Goal: Task Accomplishment & Management: Use online tool/utility

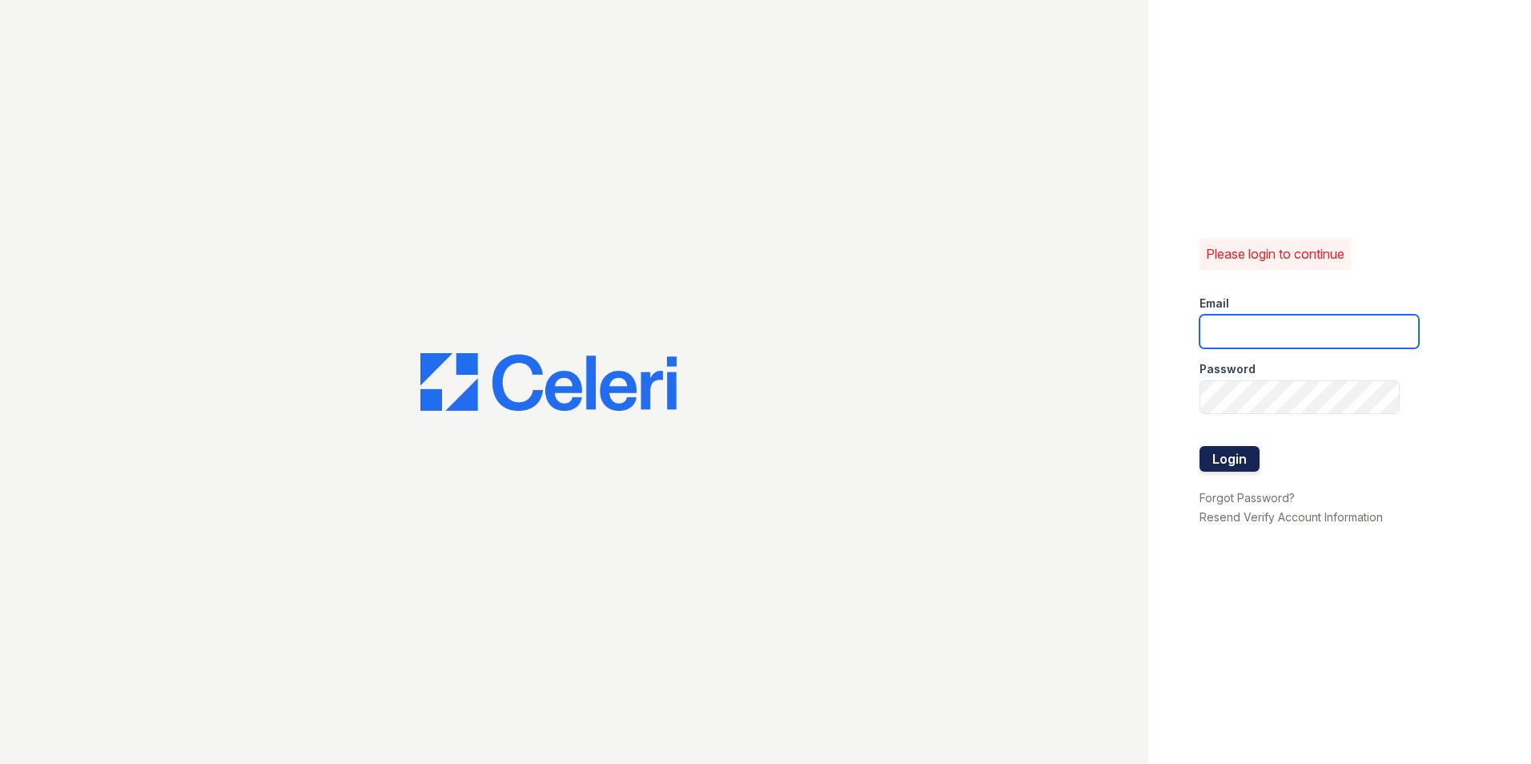
type input "[DOMAIN_NAME][EMAIL_ADDRESS][DOMAIN_NAME]"
click at [1241, 461] on button "Login" at bounding box center [1230, 459] width 60 height 26
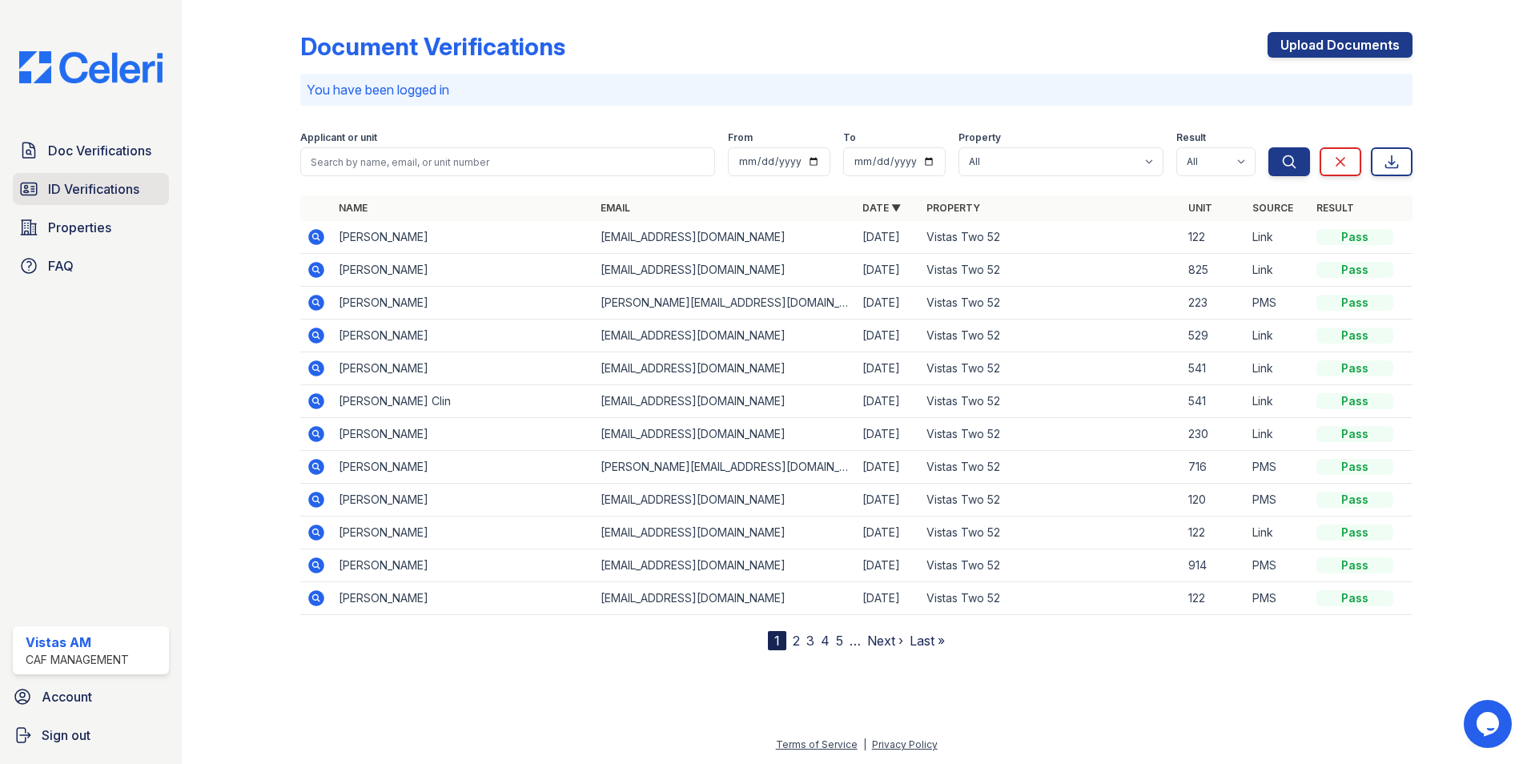
click at [53, 198] on span "ID Verifications" at bounding box center [93, 188] width 91 height 19
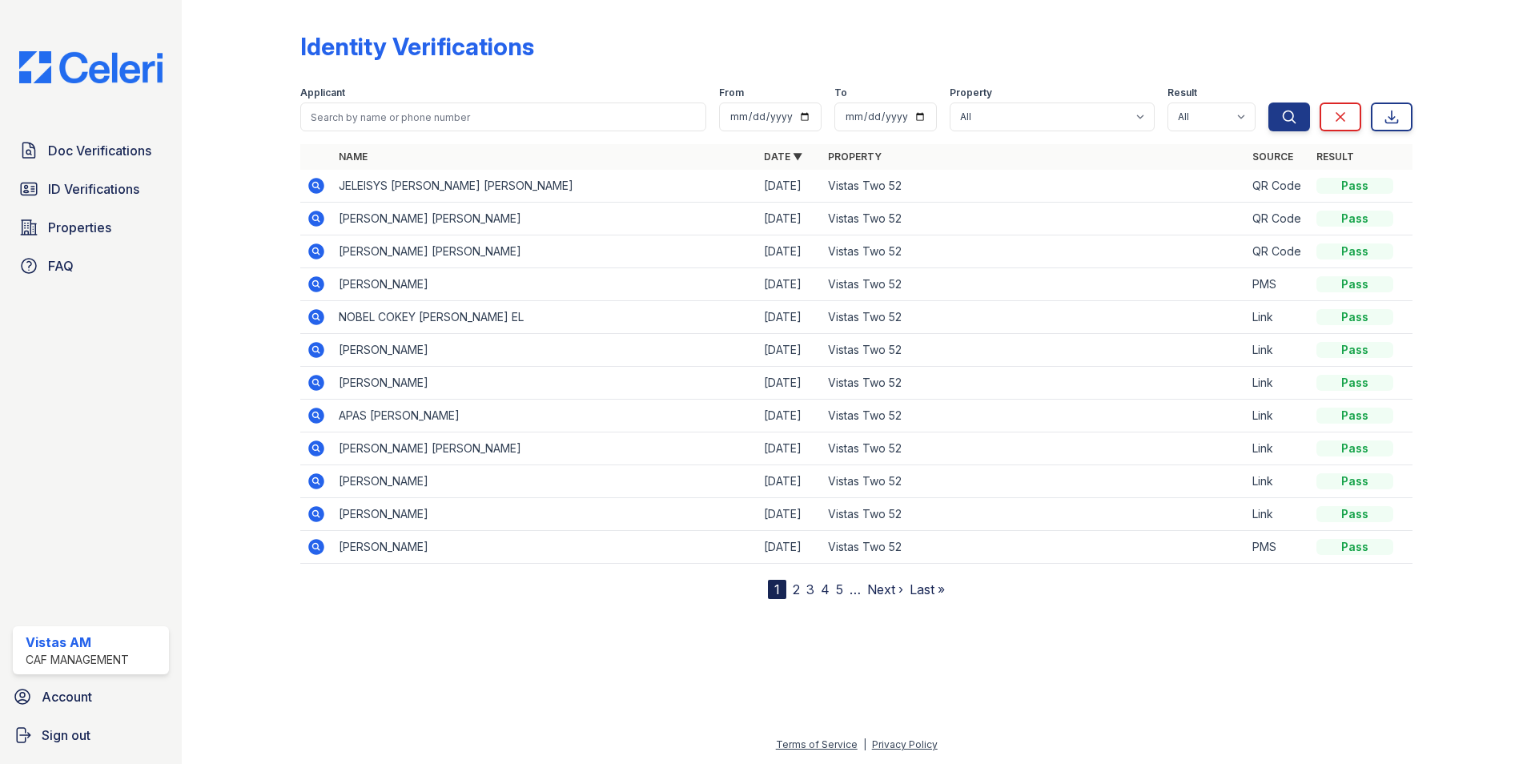
click at [321, 291] on icon at bounding box center [316, 284] width 19 height 19
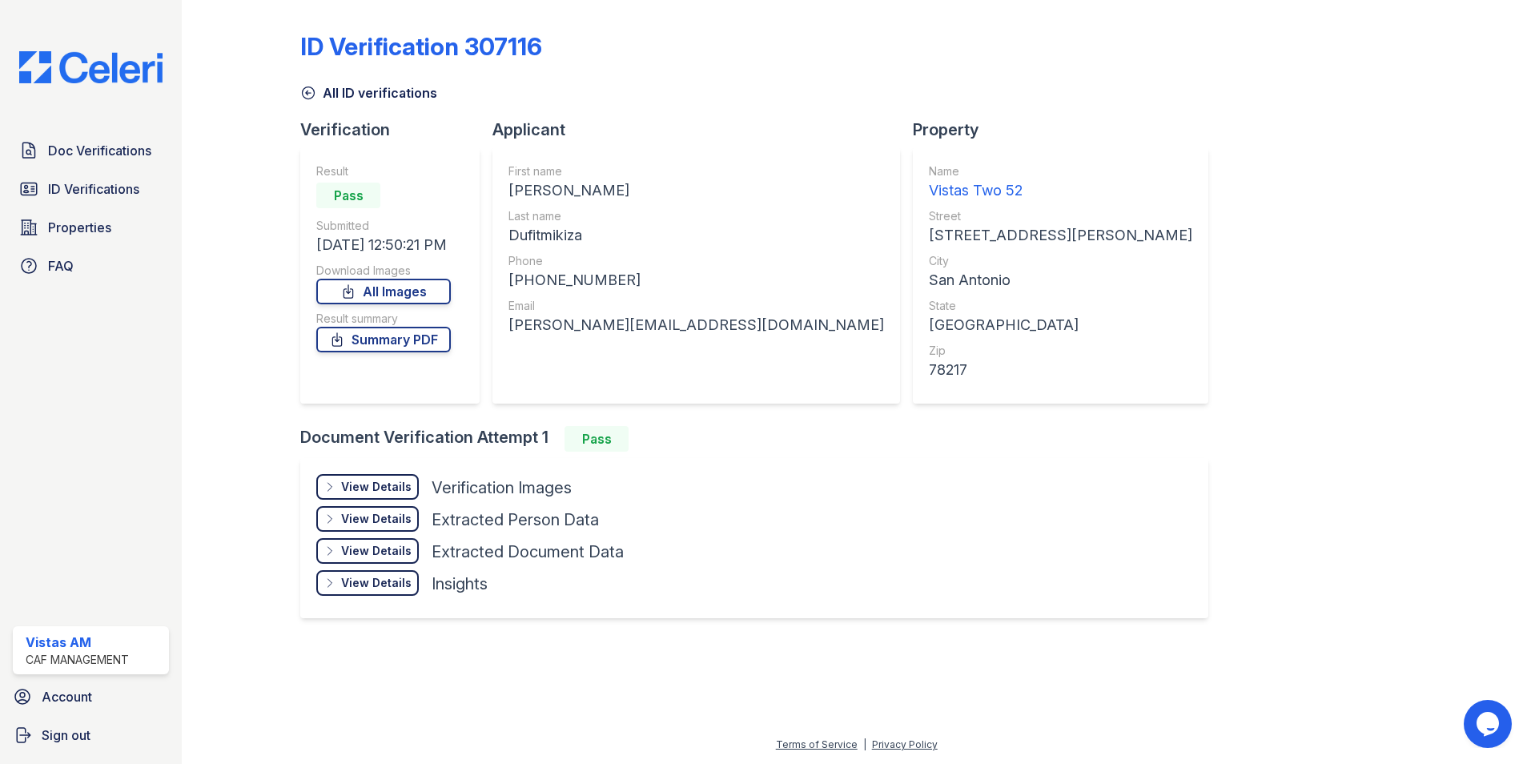
click at [381, 484] on div "View Details" at bounding box center [376, 487] width 70 height 16
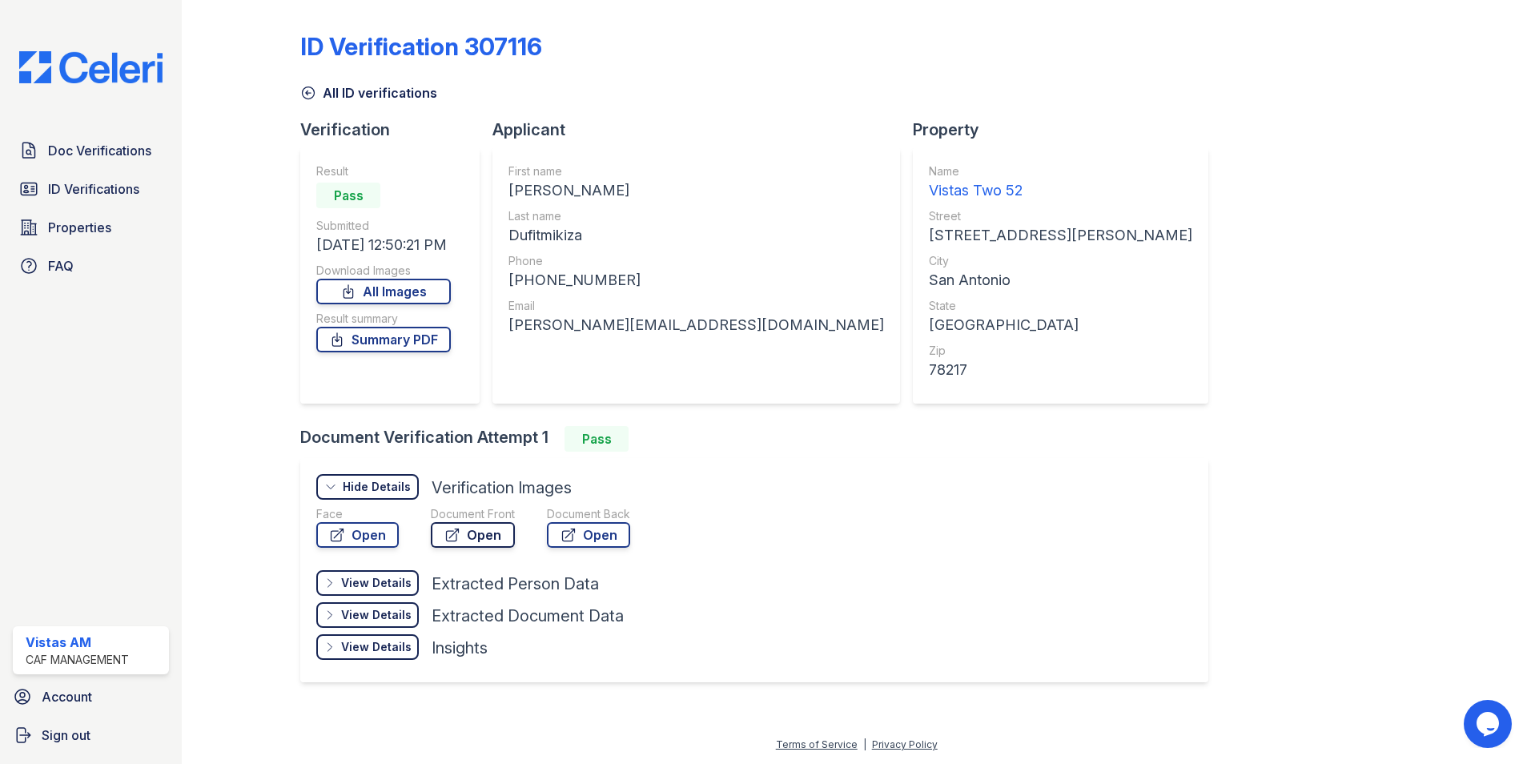
click at [449, 529] on icon at bounding box center [452, 535] width 16 height 16
click at [84, 193] on span "ID Verifications" at bounding box center [93, 188] width 91 height 19
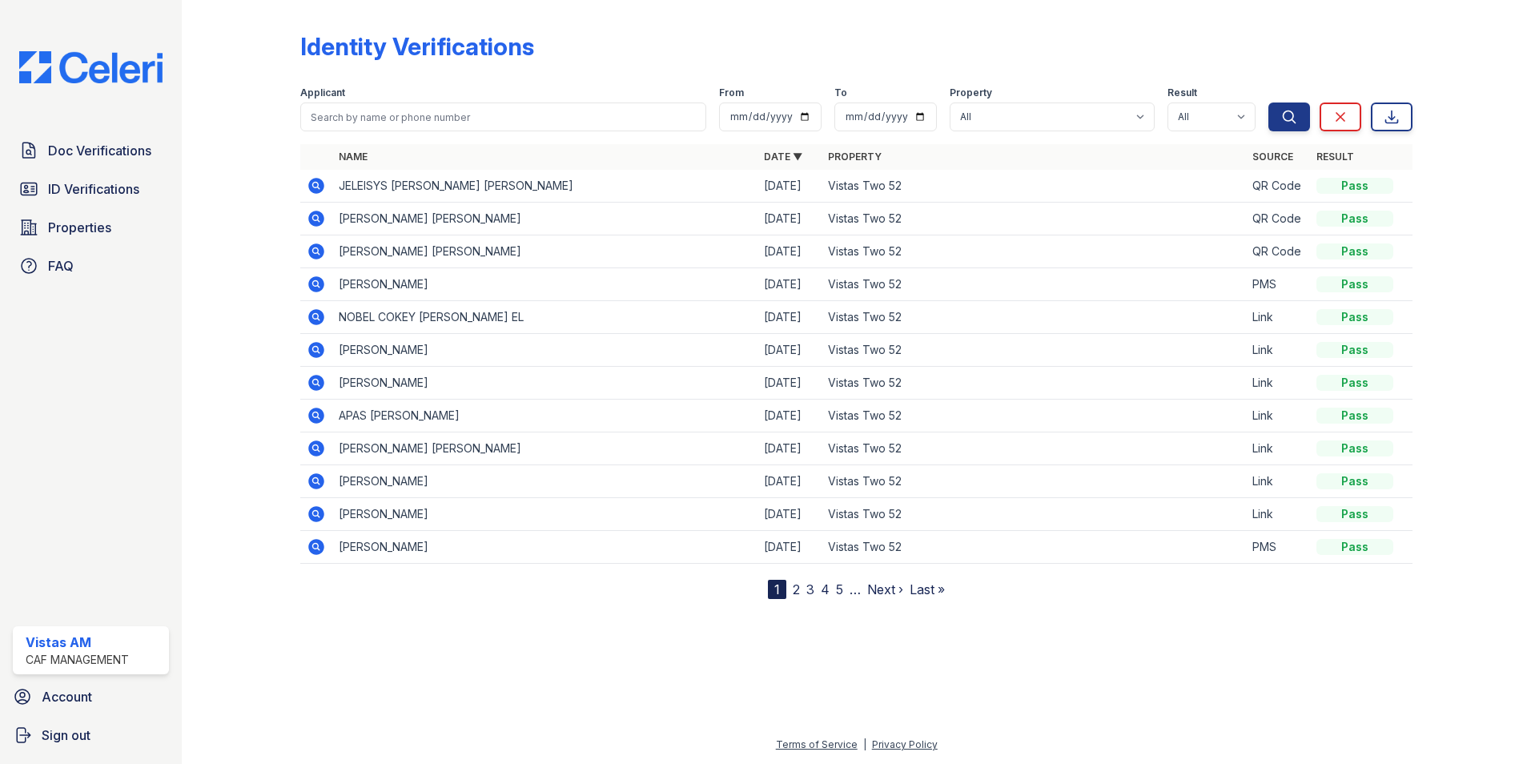
click at [314, 180] on icon at bounding box center [316, 186] width 16 height 16
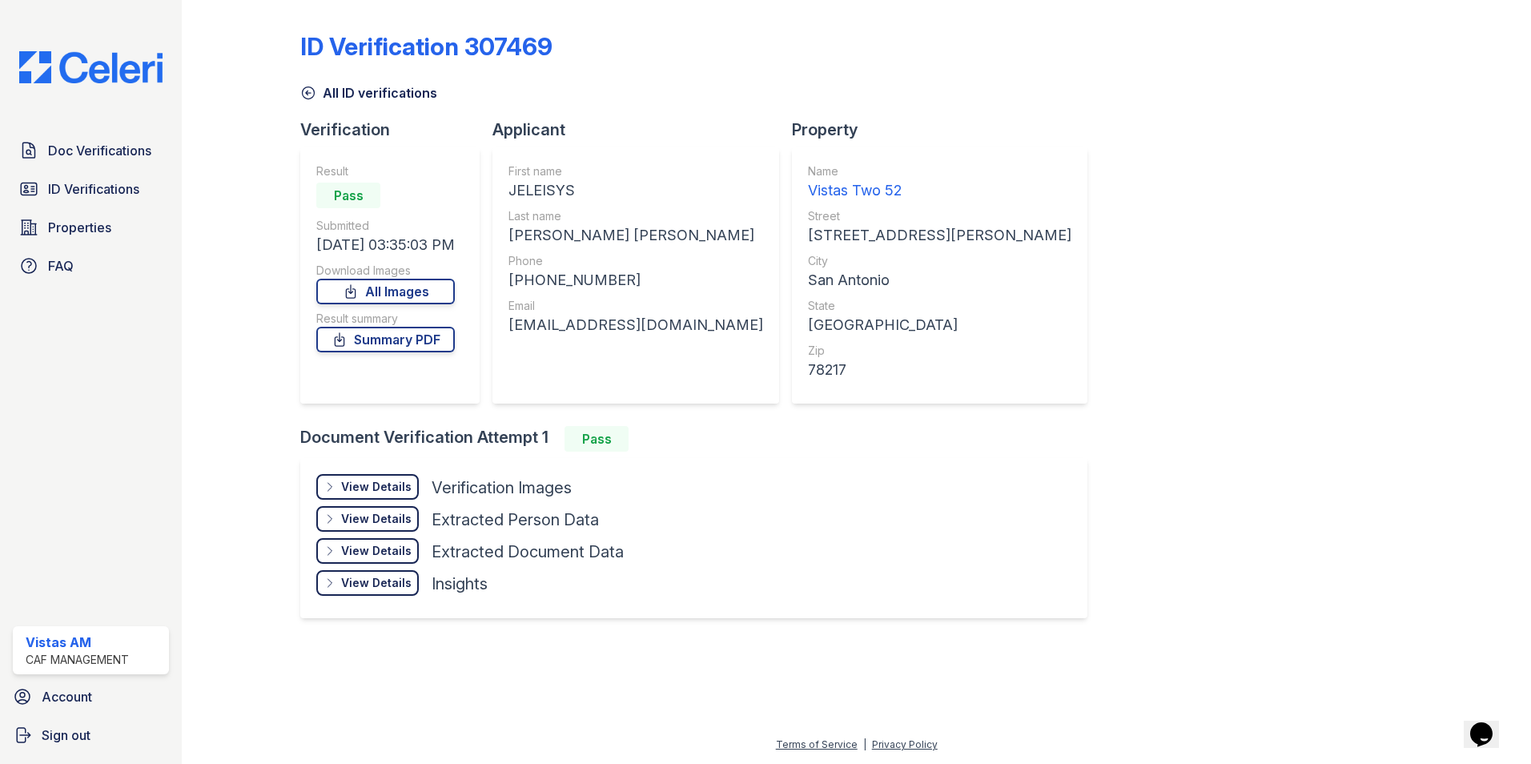
click at [400, 476] on div "View Details Details" at bounding box center [367, 487] width 103 height 26
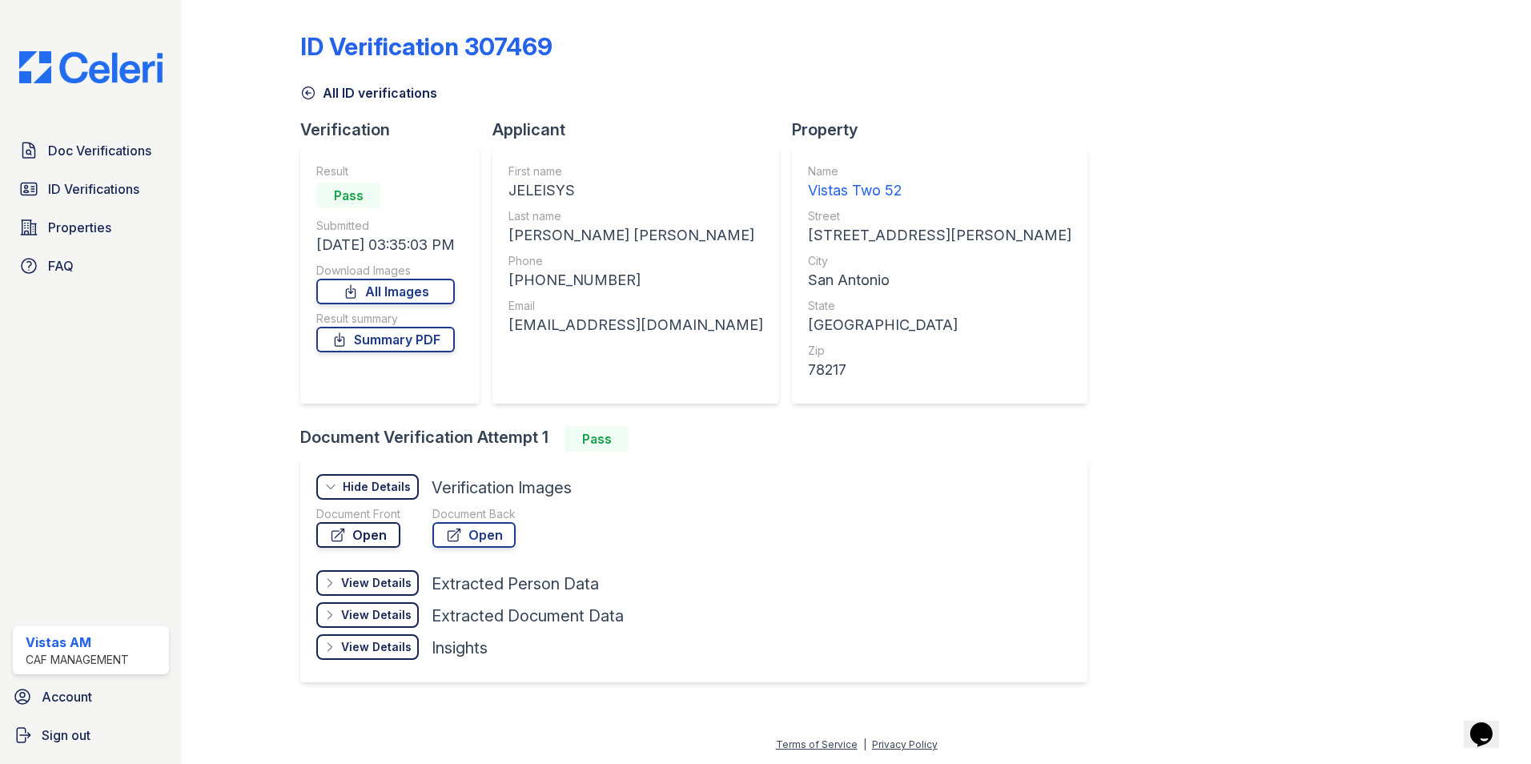
click at [321, 530] on link "Open" at bounding box center [358, 535] width 84 height 26
click at [94, 191] on span "ID Verifications" at bounding box center [93, 188] width 91 height 19
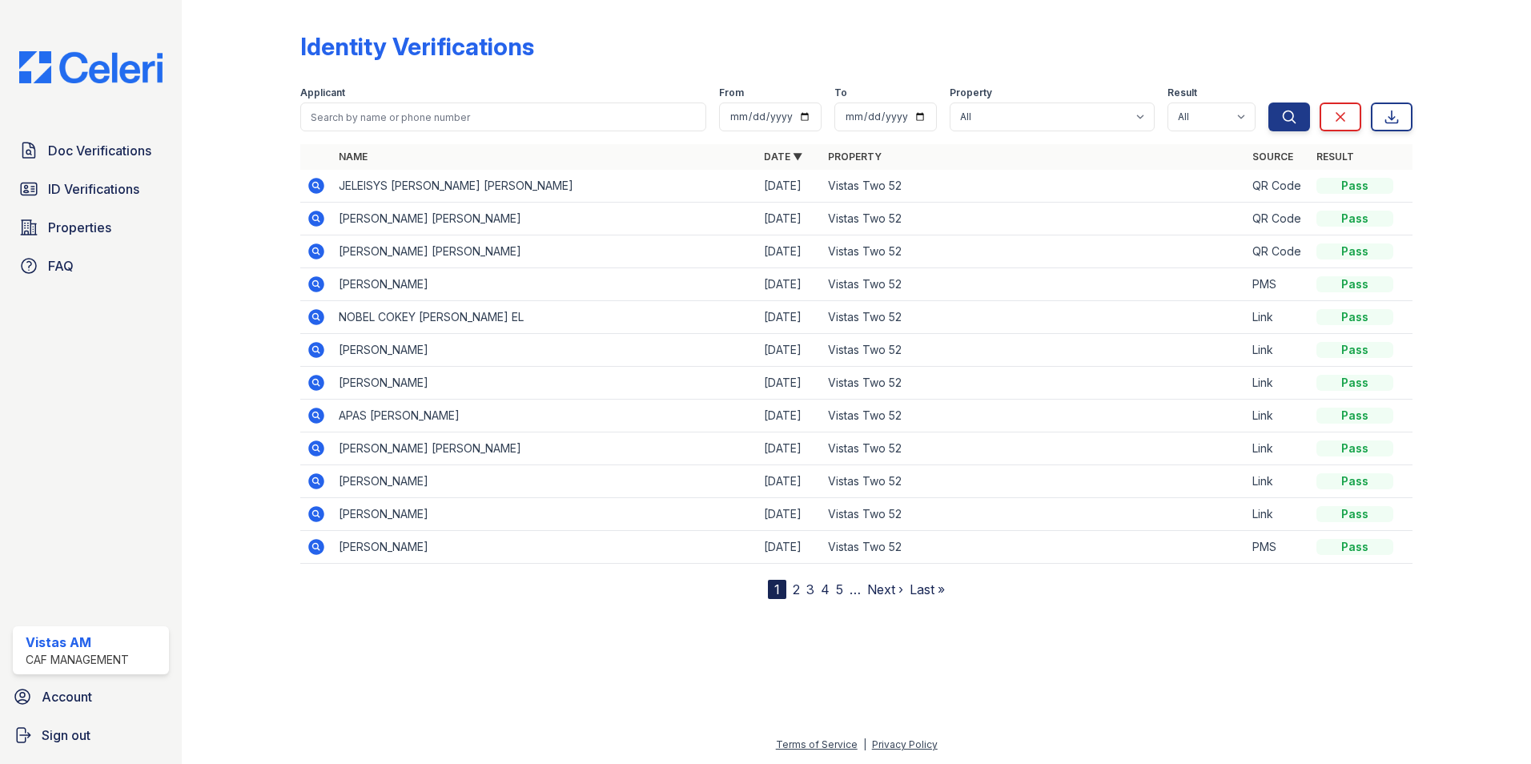
click at [316, 220] on icon at bounding box center [316, 218] width 19 height 19
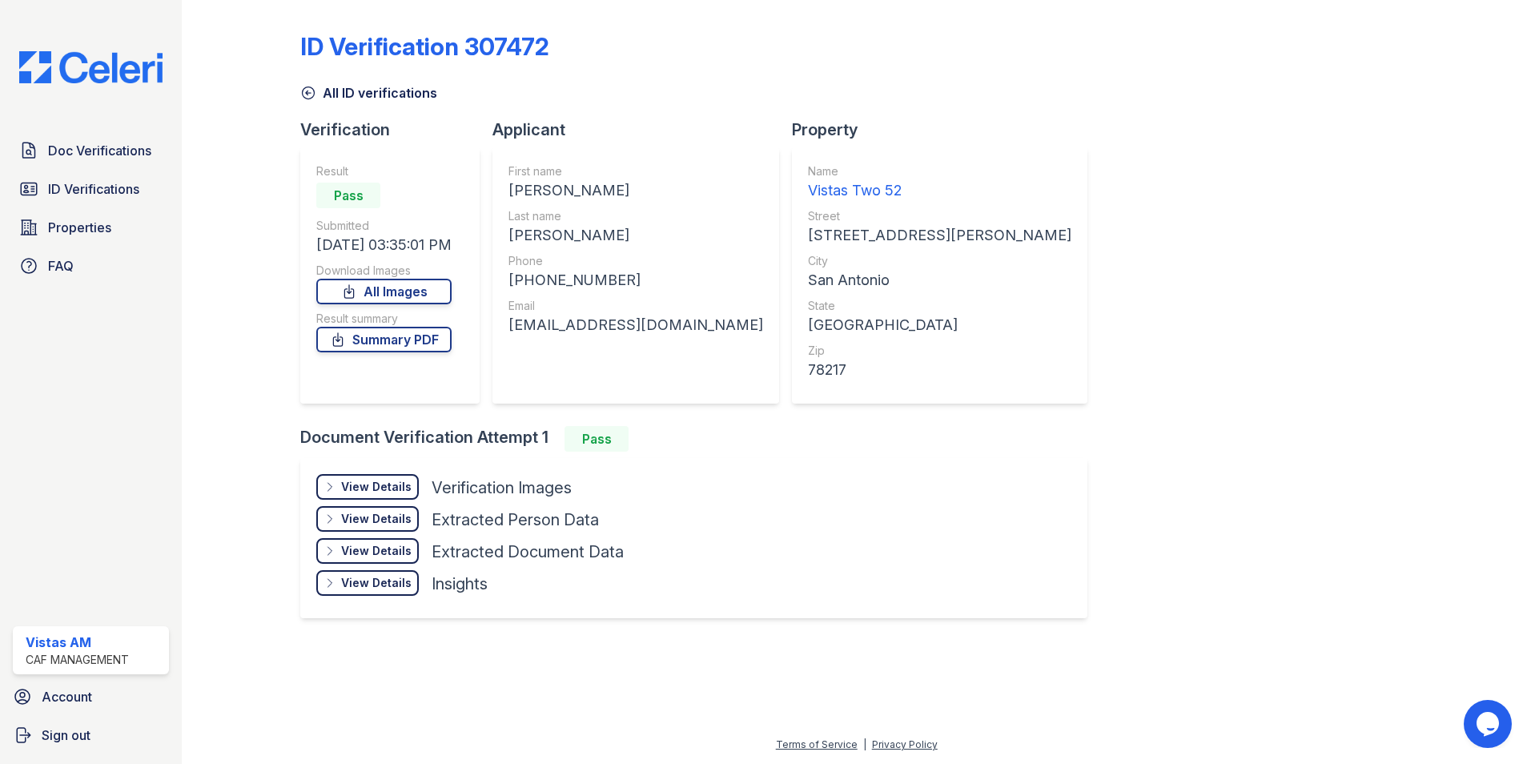
click at [352, 486] on div "View Details" at bounding box center [376, 487] width 70 height 16
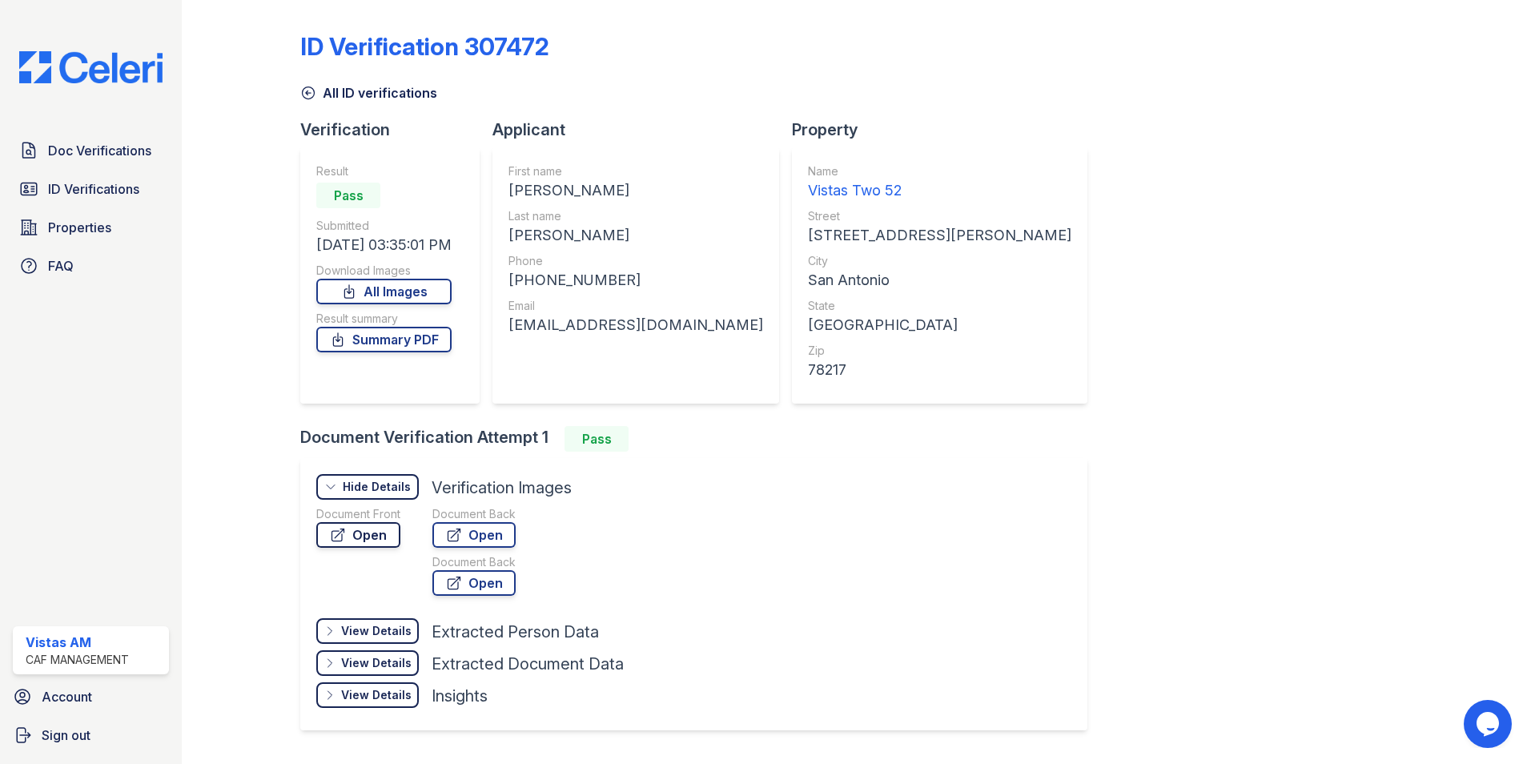
click at [355, 530] on link "Open" at bounding box center [358, 535] width 84 height 26
click at [100, 191] on span "ID Verifications" at bounding box center [93, 188] width 91 height 19
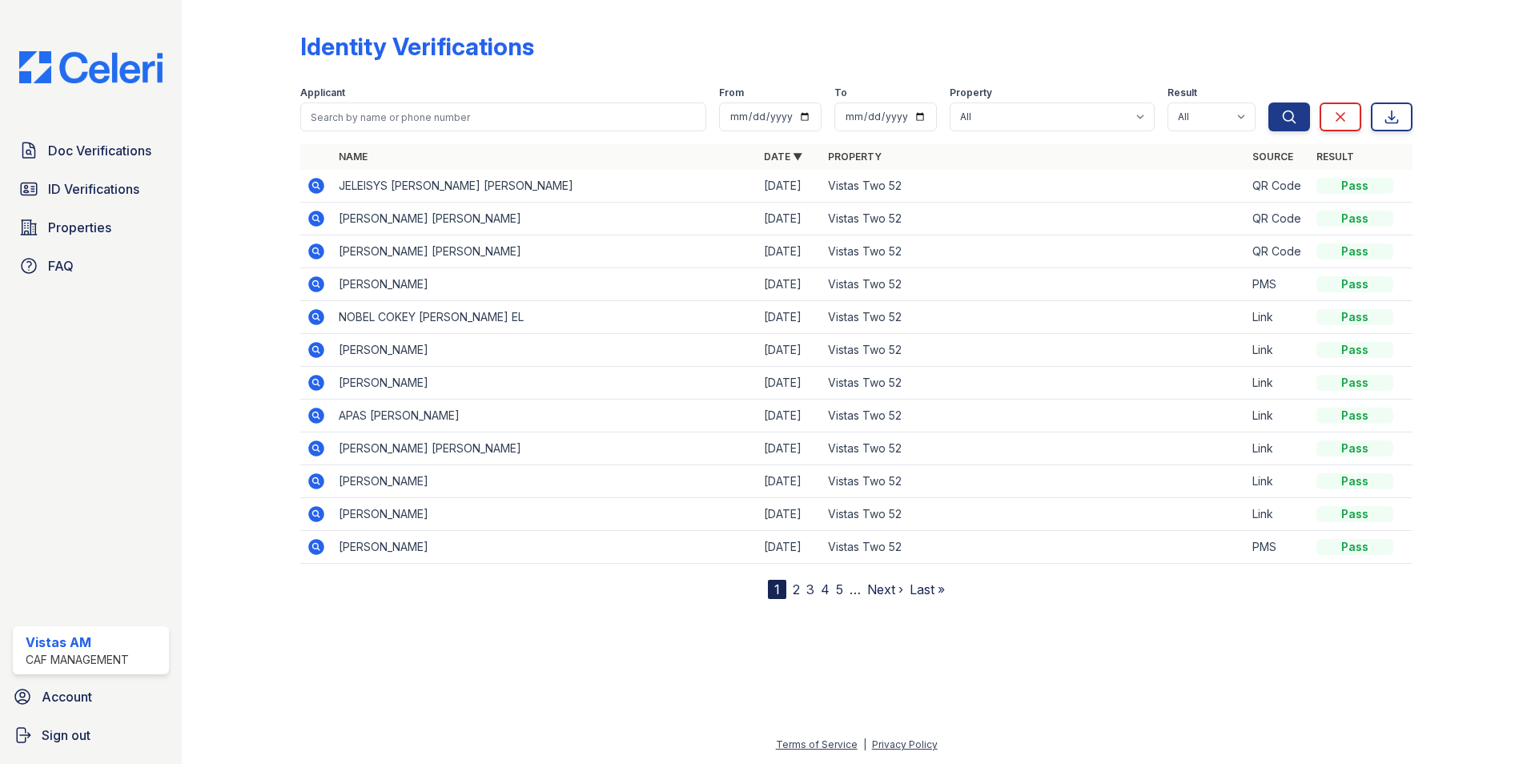
click at [316, 247] on icon at bounding box center [316, 251] width 19 height 19
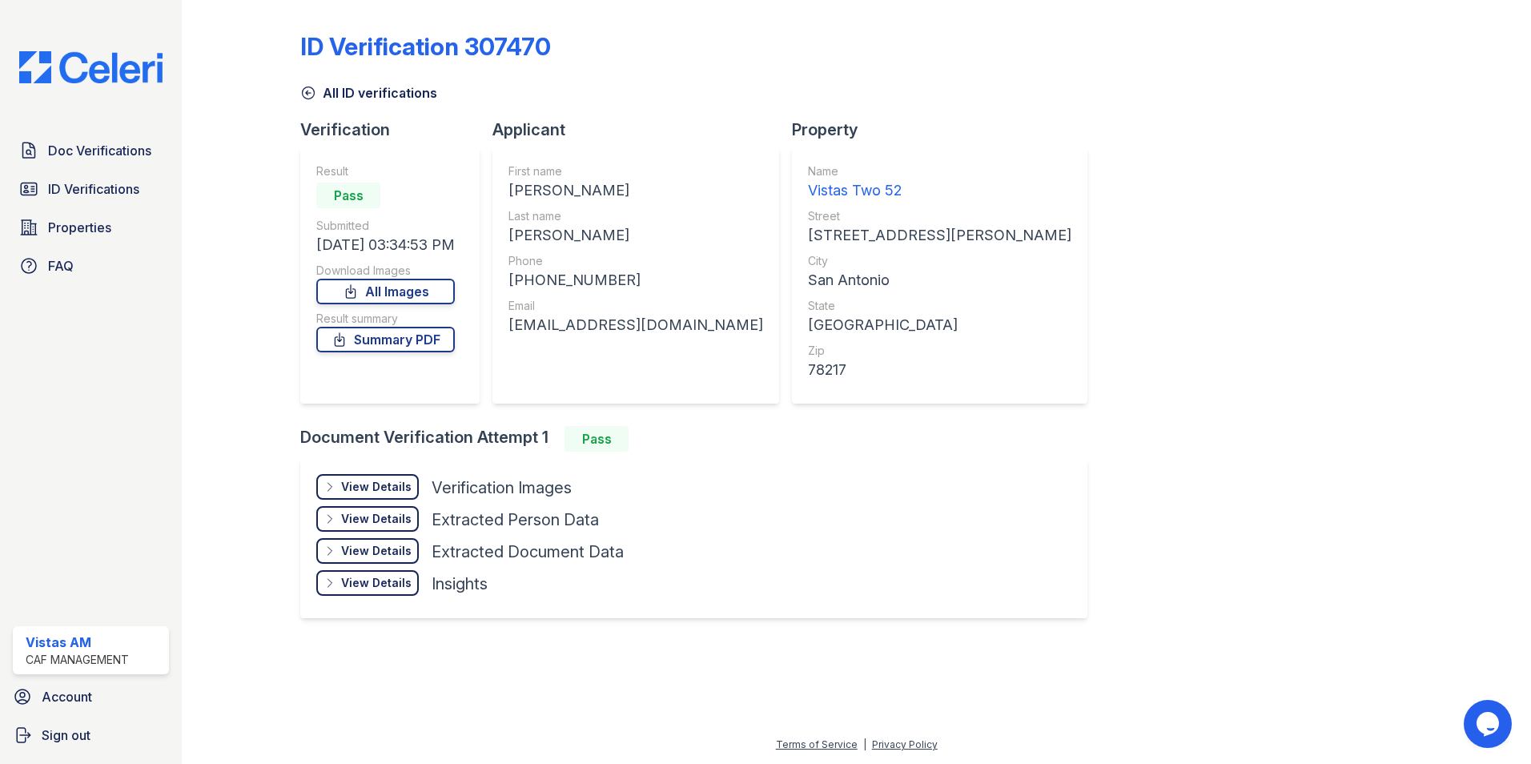
click at [360, 452] on div "Document Verification Attempt 1 Pass View Details Details Hide Details Details …" at bounding box center [700, 533] width 800 height 215
click at [360, 480] on div "View Details" at bounding box center [376, 487] width 70 height 16
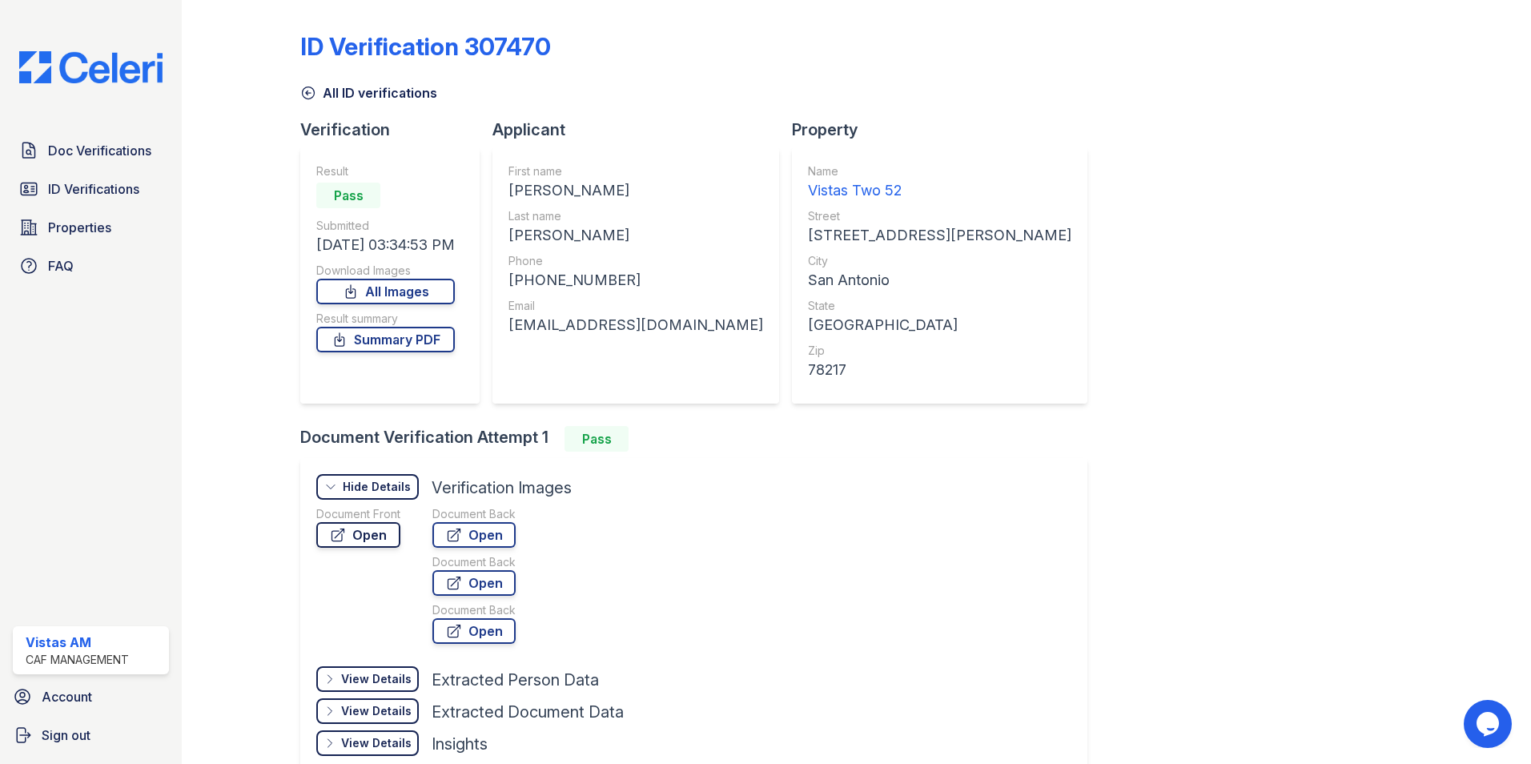
click at [330, 533] on icon at bounding box center [338, 535] width 16 height 16
click at [79, 199] on link "ID Verifications" at bounding box center [91, 189] width 156 height 32
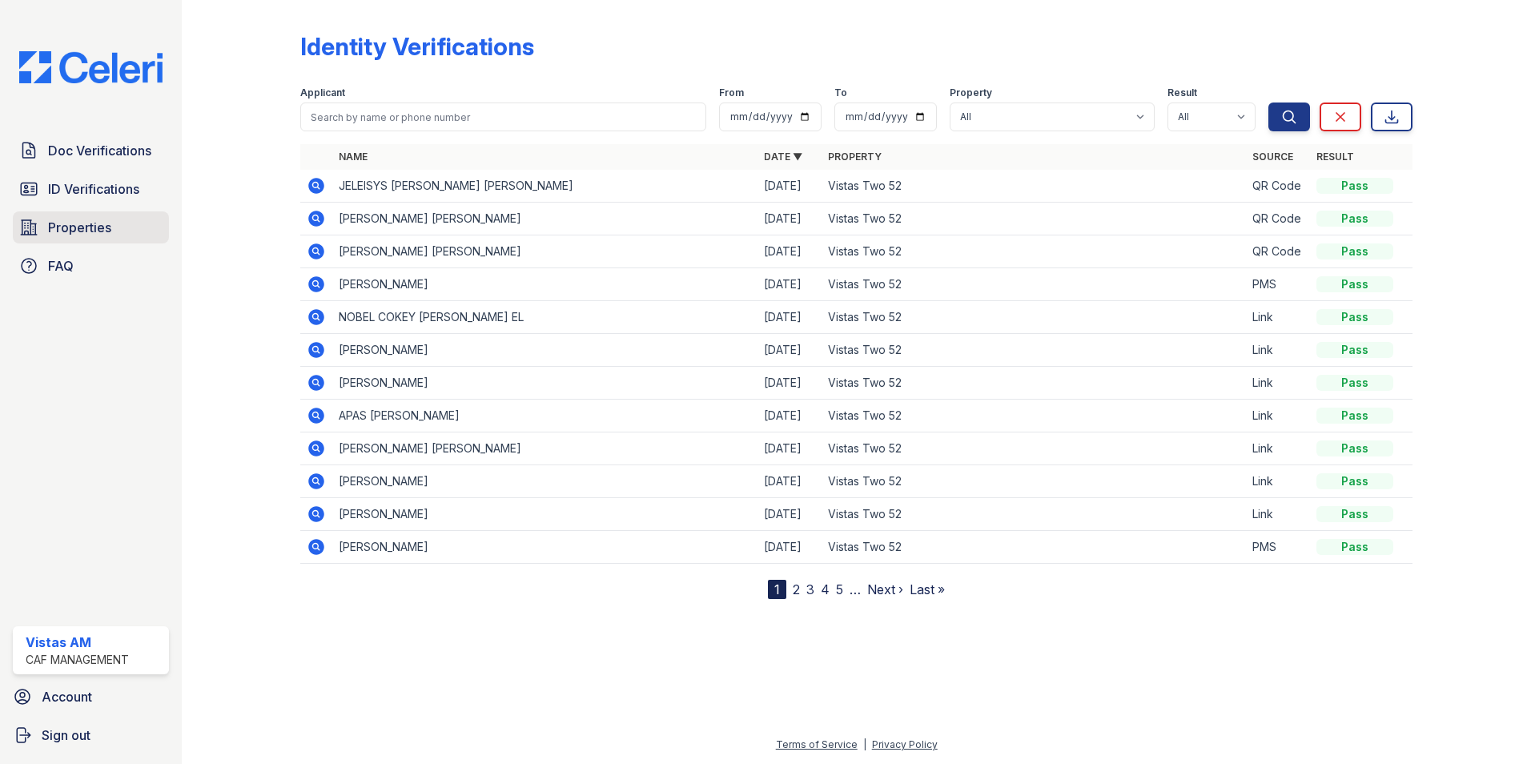
click at [77, 212] on link "Properties" at bounding box center [91, 227] width 156 height 32
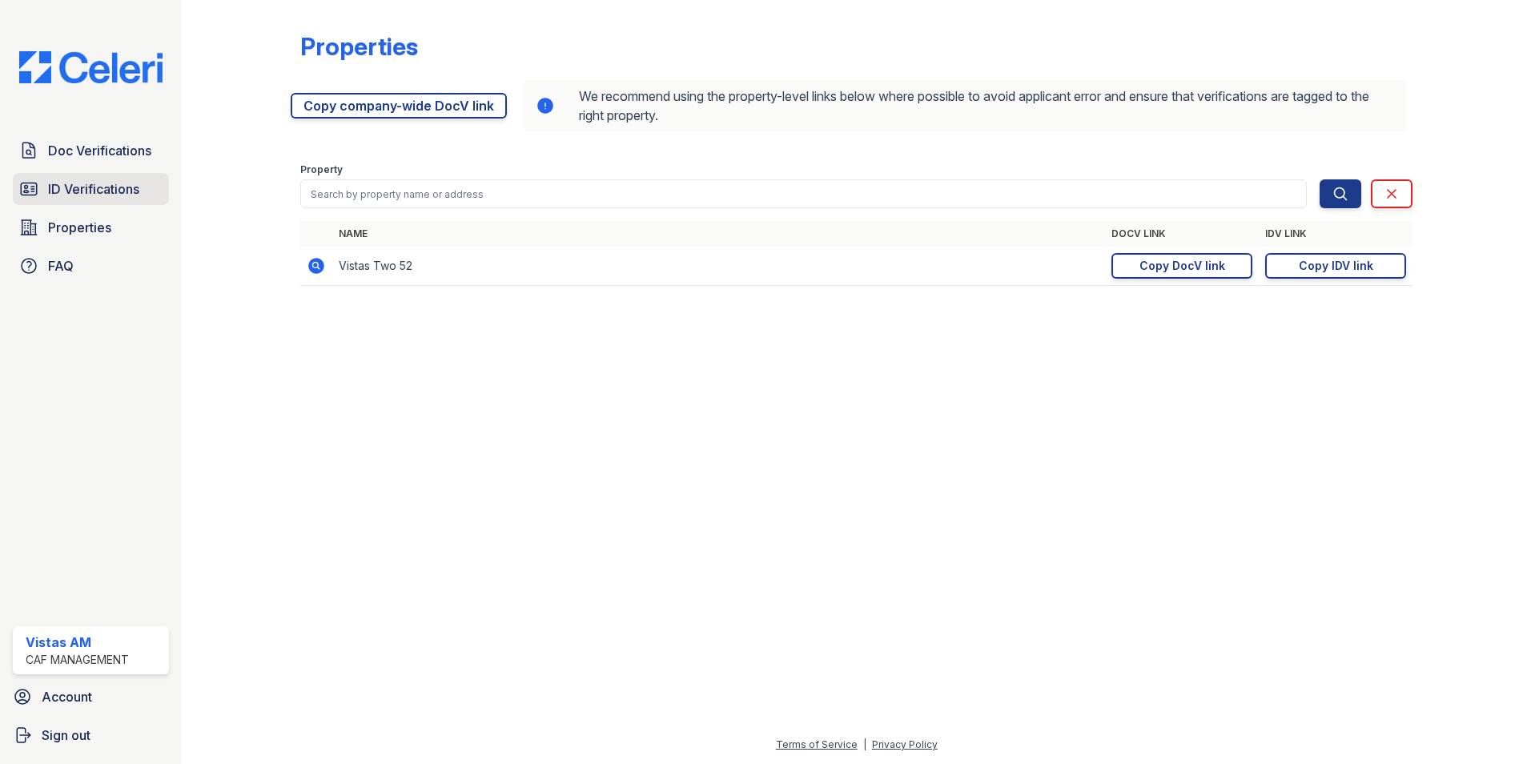
click at [79, 191] on span "ID Verifications" at bounding box center [93, 188] width 91 height 19
